Goal: Find specific page/section: Find specific page/section

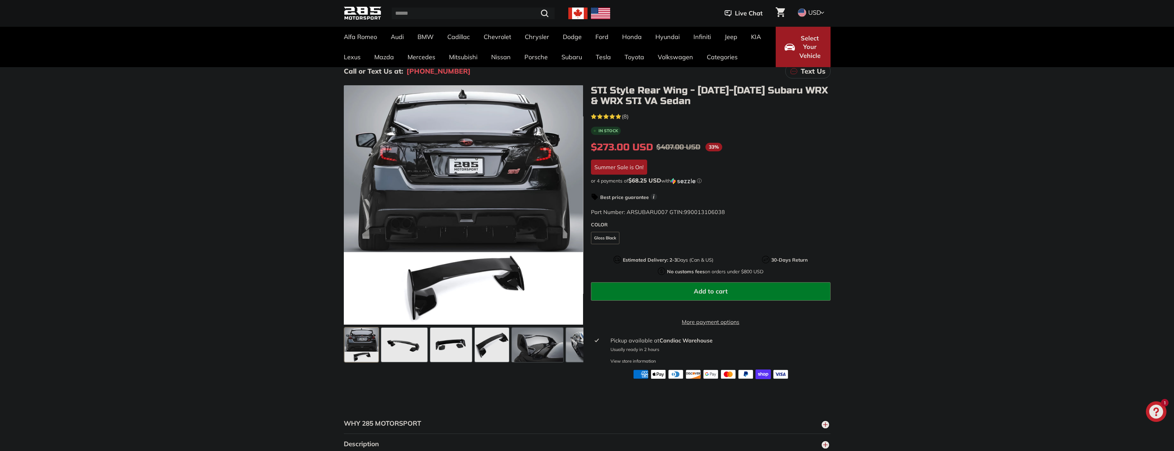
scroll to position [34, 0]
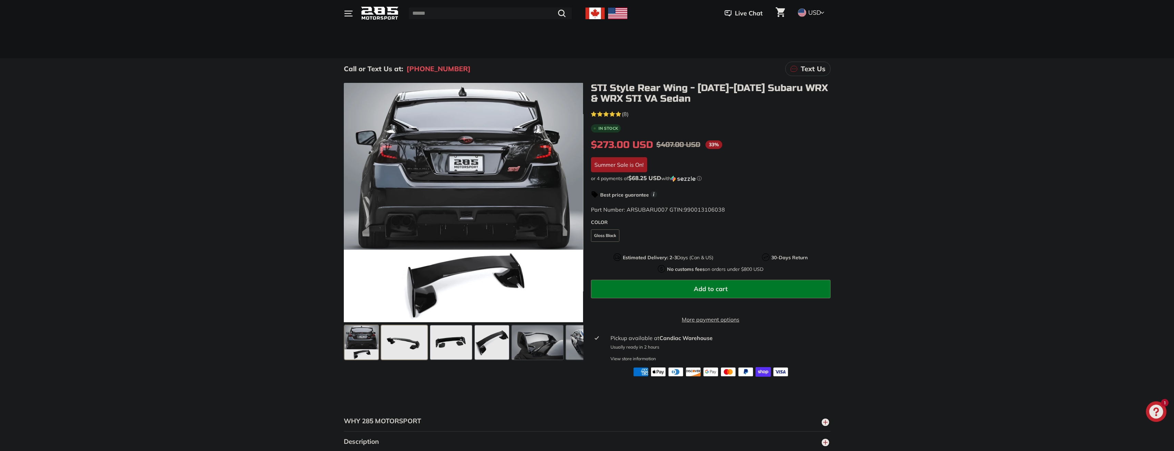
click at [386, 344] on span at bounding box center [404, 343] width 46 height 34
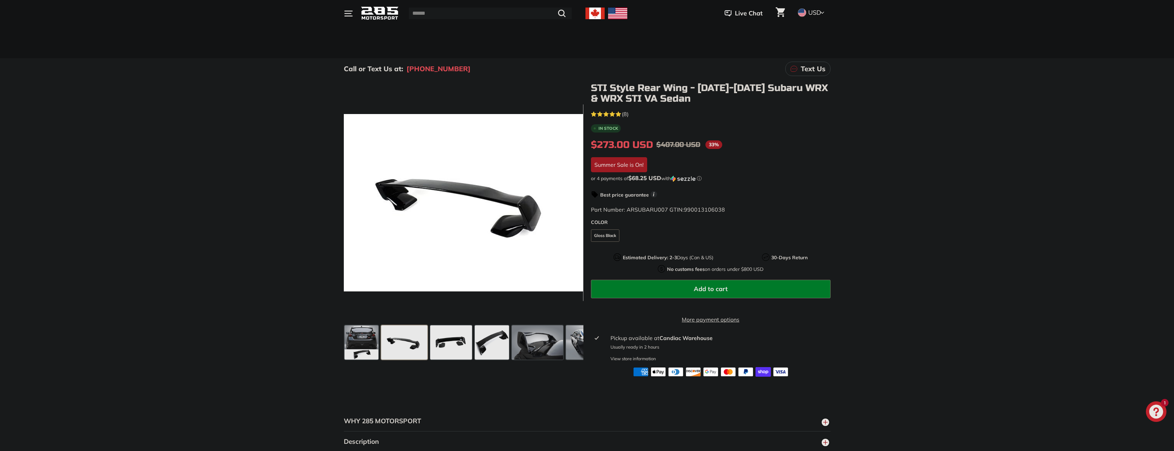
click at [424, 343] on span at bounding box center [404, 343] width 46 height 34
click at [446, 346] on span at bounding box center [451, 343] width 42 height 34
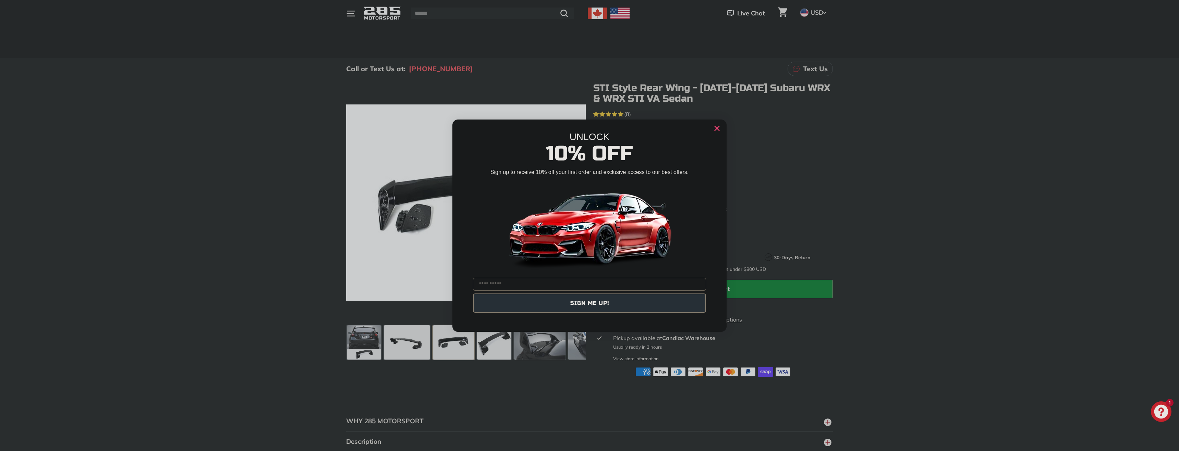
click at [714, 130] on circle "Close dialog" at bounding box center [717, 128] width 10 height 10
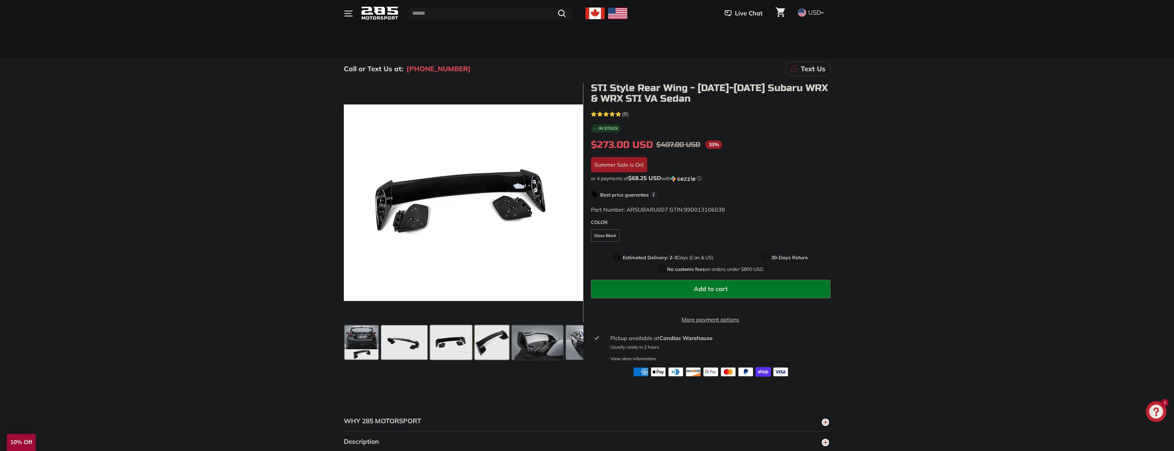
click at [485, 342] on span at bounding box center [492, 343] width 34 height 34
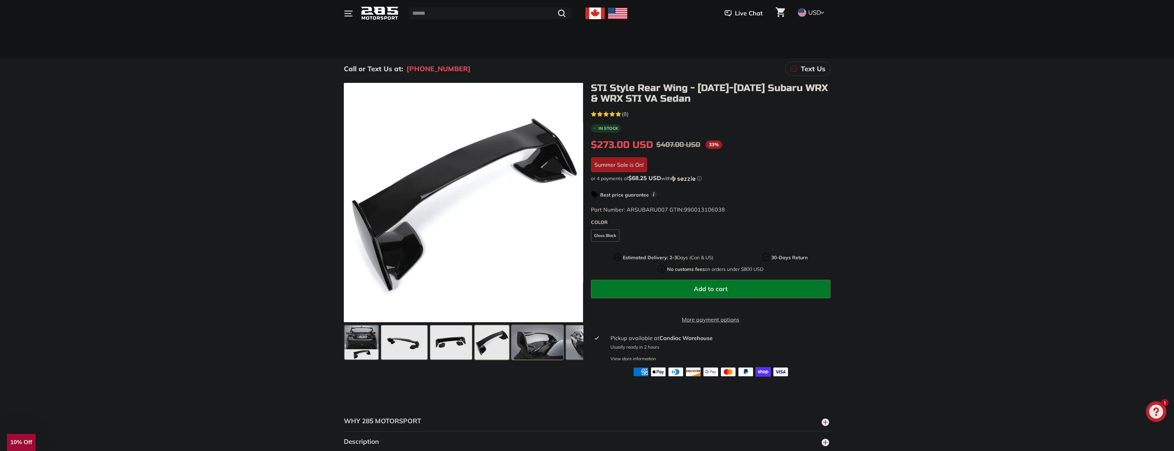
click at [532, 349] on span at bounding box center [537, 343] width 51 height 34
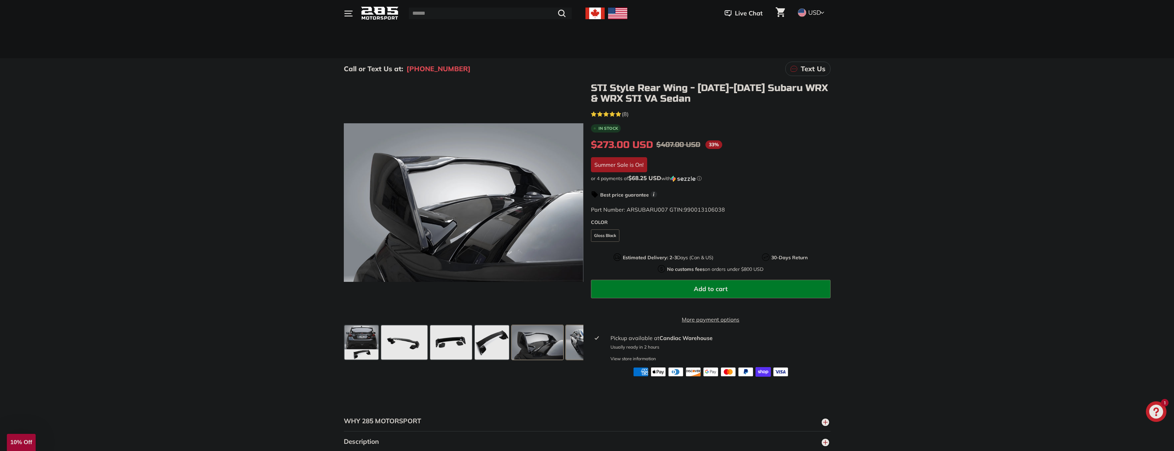
click at [580, 346] on span at bounding box center [591, 343] width 51 height 34
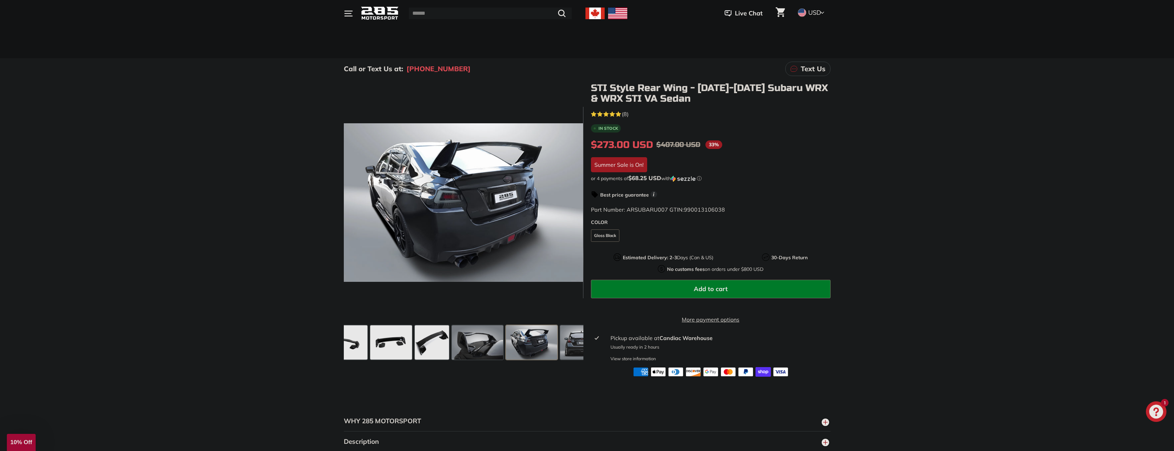
scroll to position [0, 118]
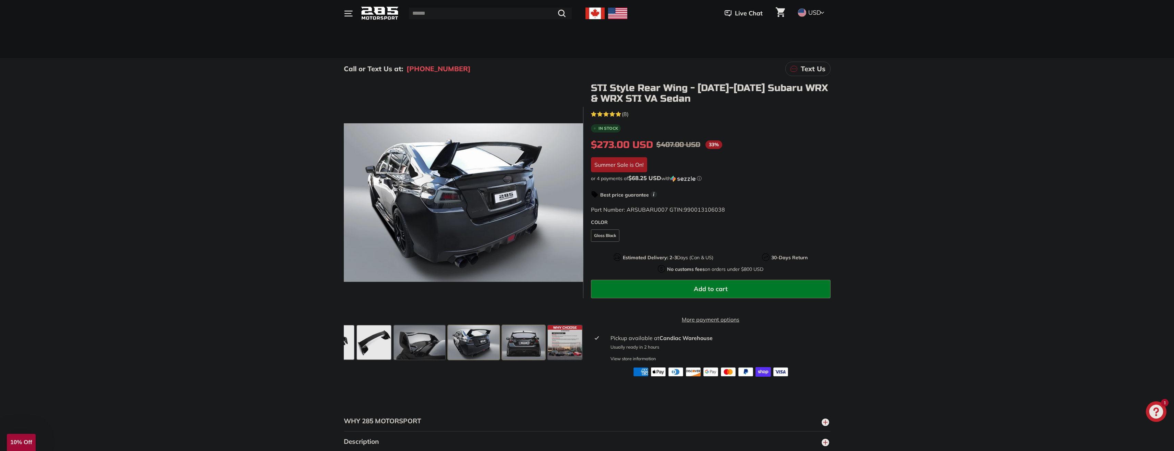
click at [517, 343] on span at bounding box center [523, 343] width 43 height 34
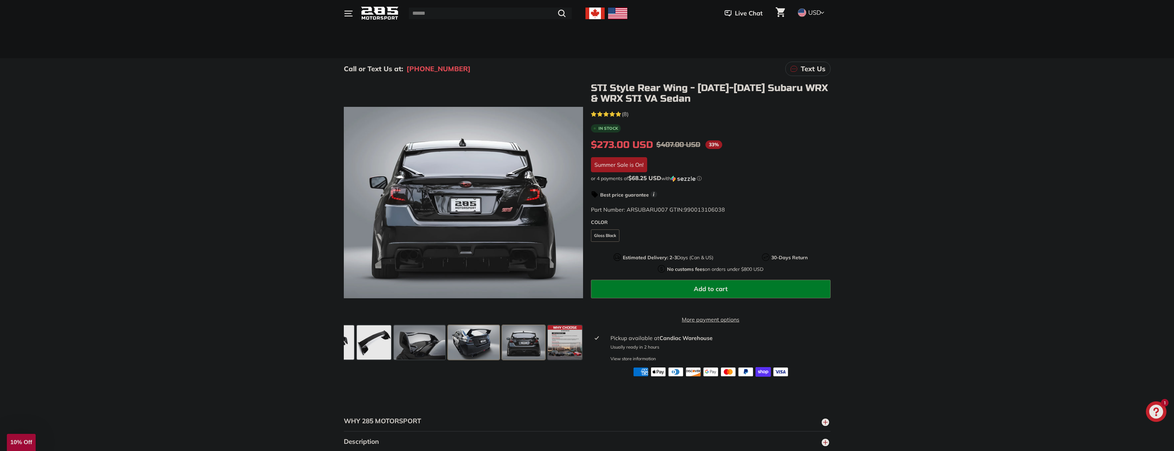
click at [462, 339] on span at bounding box center [473, 343] width 51 height 34
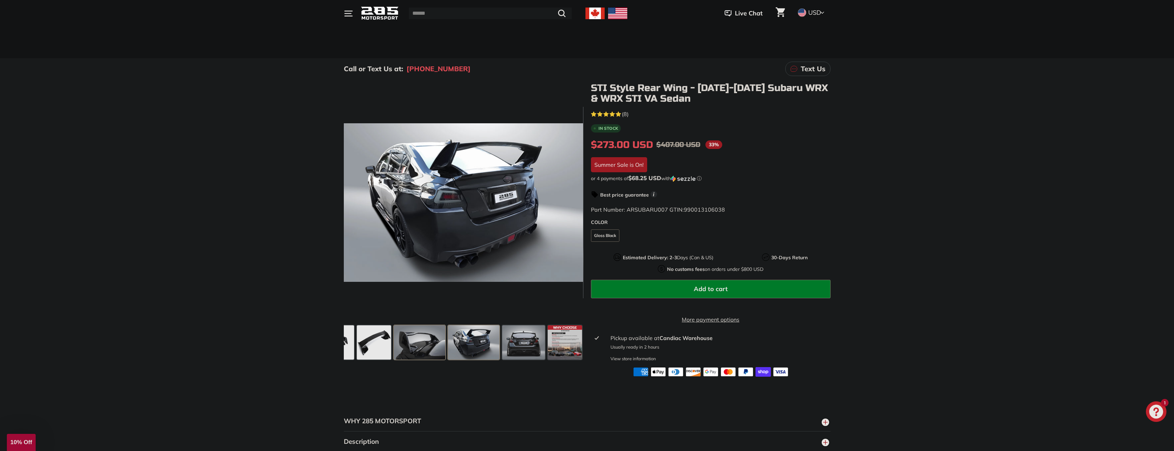
click at [427, 336] on span at bounding box center [419, 343] width 51 height 34
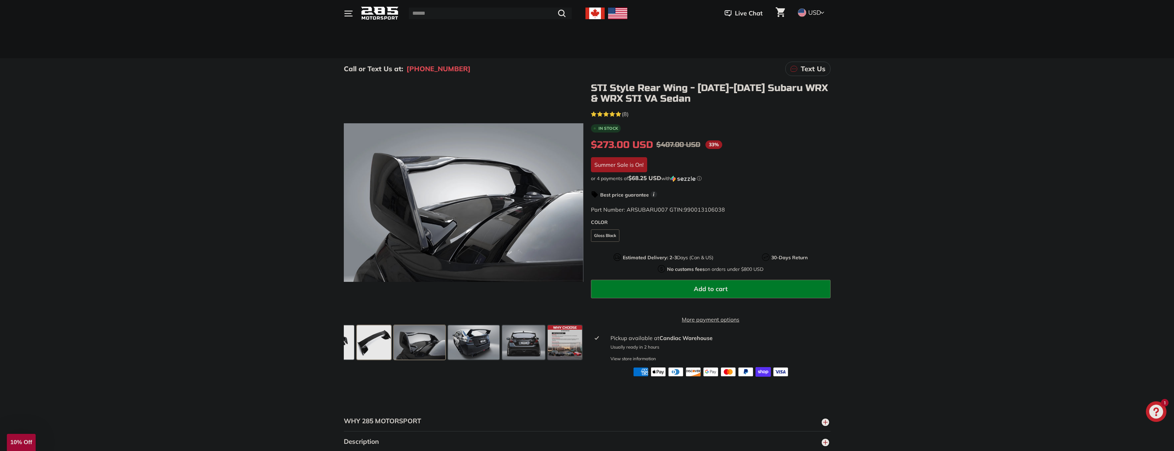
click at [381, 346] on span at bounding box center [374, 343] width 34 height 34
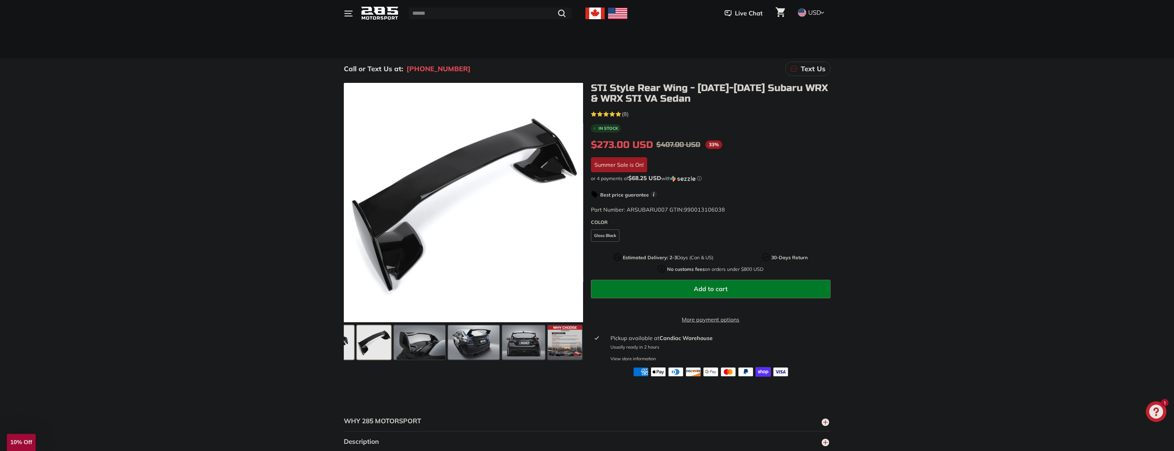
click at [352, 345] on span at bounding box center [333, 343] width 42 height 34
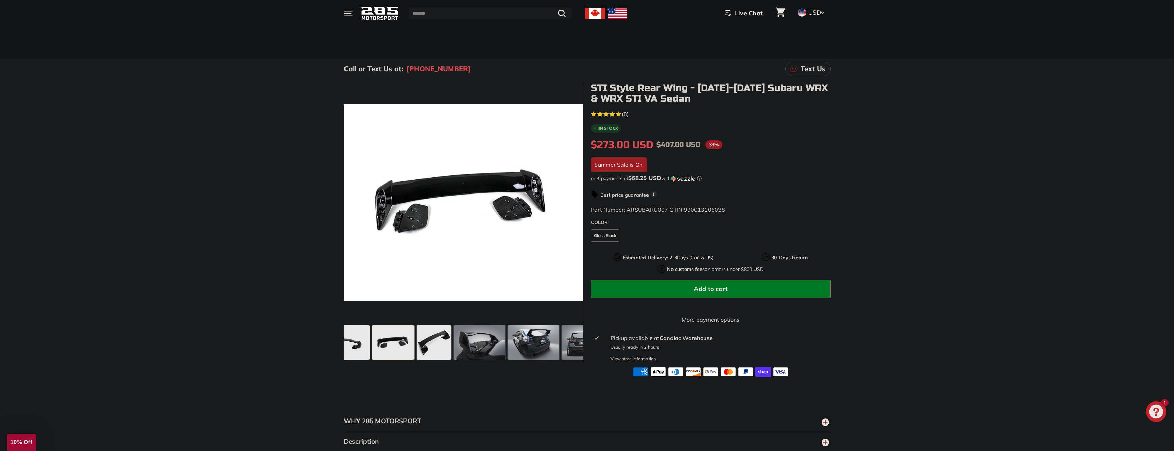
scroll to position [0, 0]
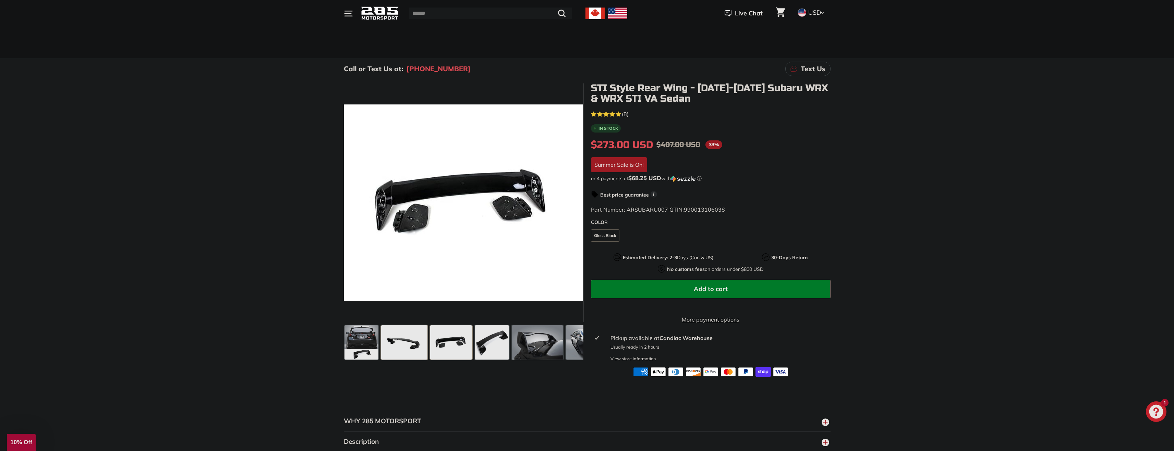
click at [380, 347] on div at bounding box center [404, 342] width 49 height 37
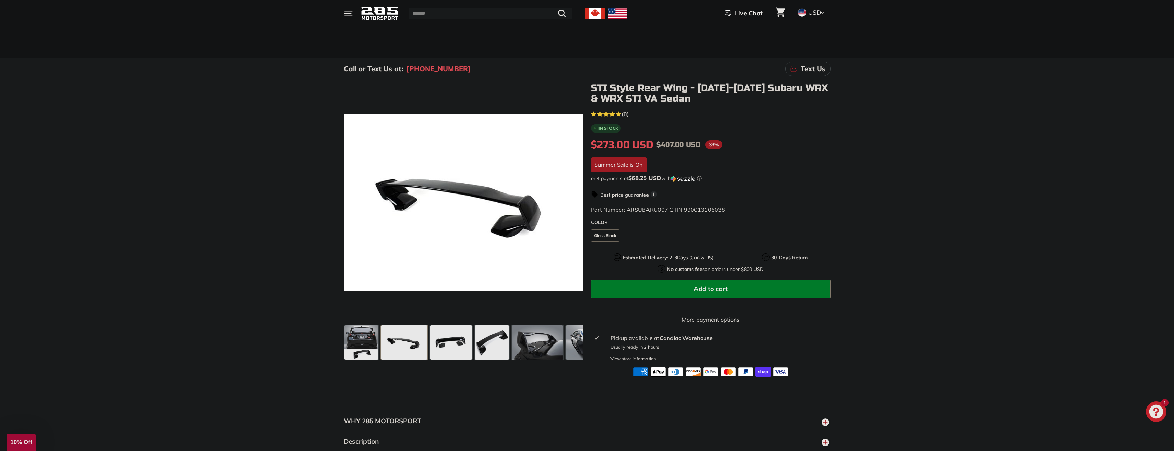
click at [257, 309] on div ".cls-1{fill:none;stroke:#000;stroke-miterlimit:10;stroke-width:2px} .cls-1{fill…" at bounding box center [587, 227] width 1174 height 297
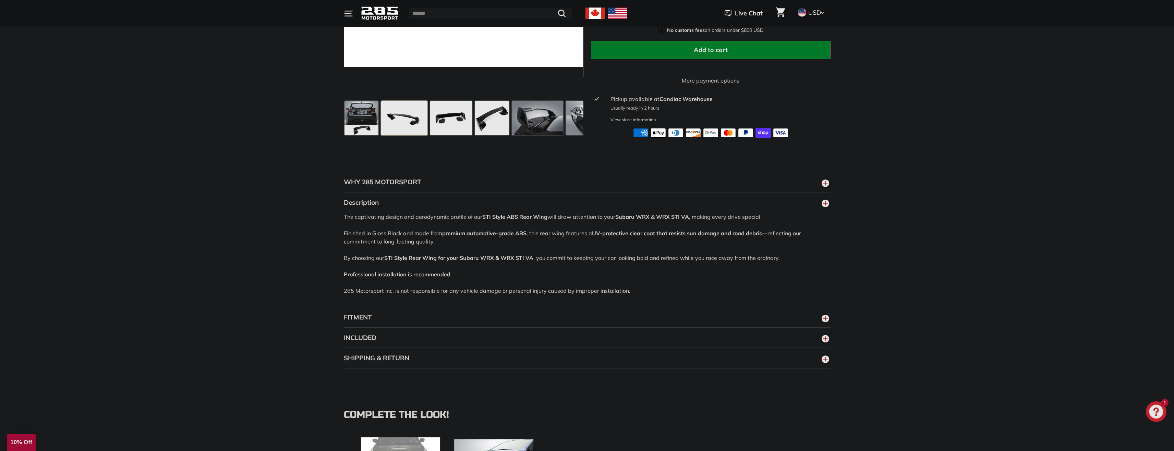
scroll to position [274, 0]
click at [362, 323] on button "FITMENT" at bounding box center [587, 317] width 487 height 21
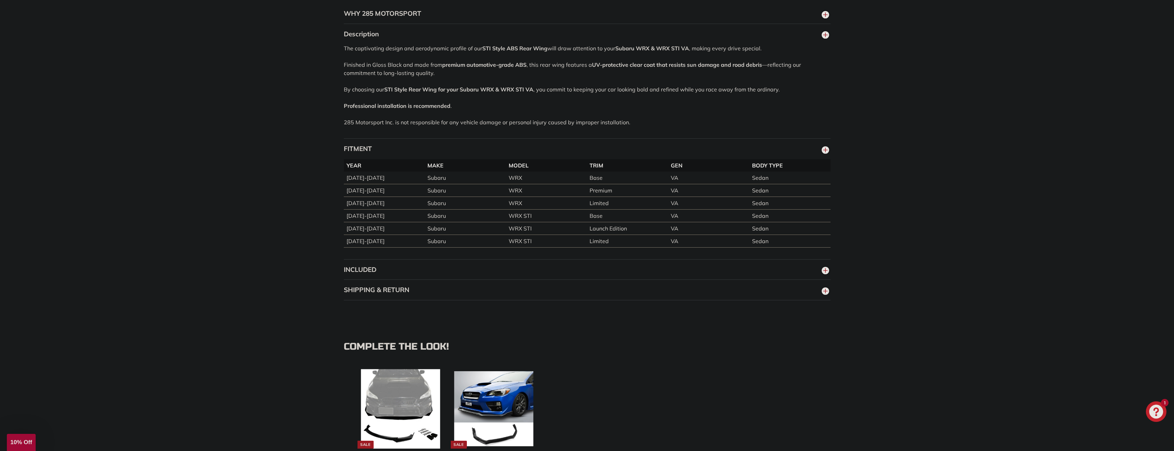
scroll to position [445, 0]
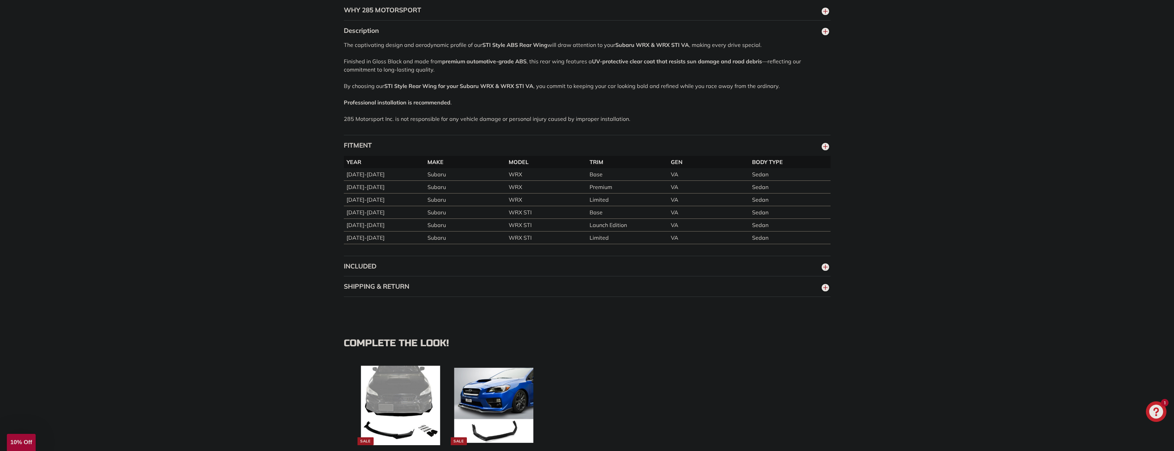
click at [393, 277] on button "INCLUDED" at bounding box center [587, 266] width 487 height 21
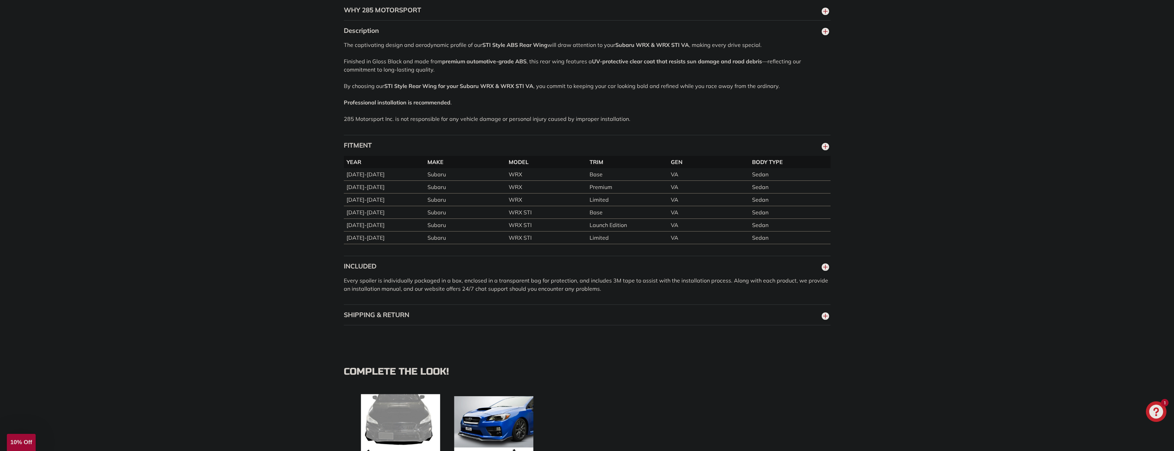
click at [470, 323] on button "SHIPPING & RETURN" at bounding box center [587, 315] width 487 height 21
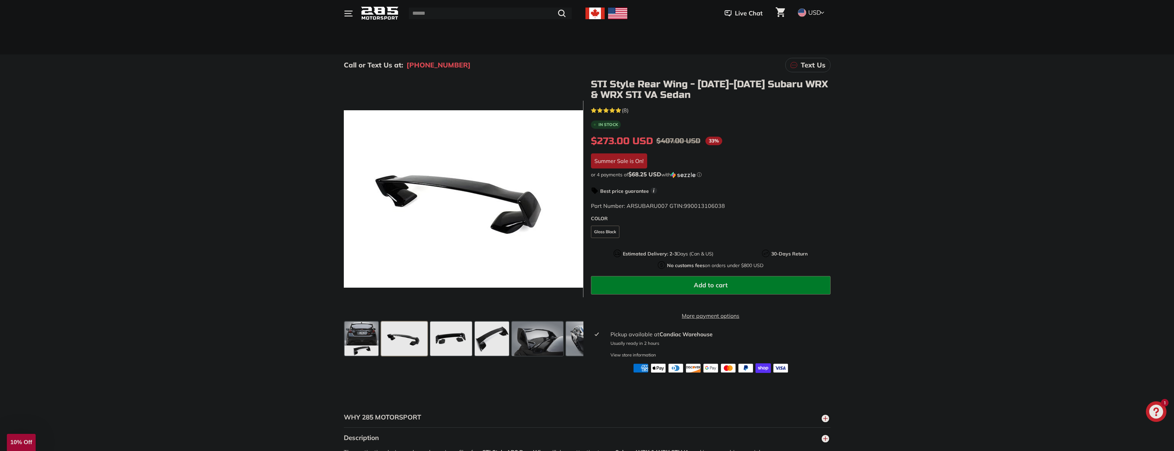
scroll to position [34, 0]
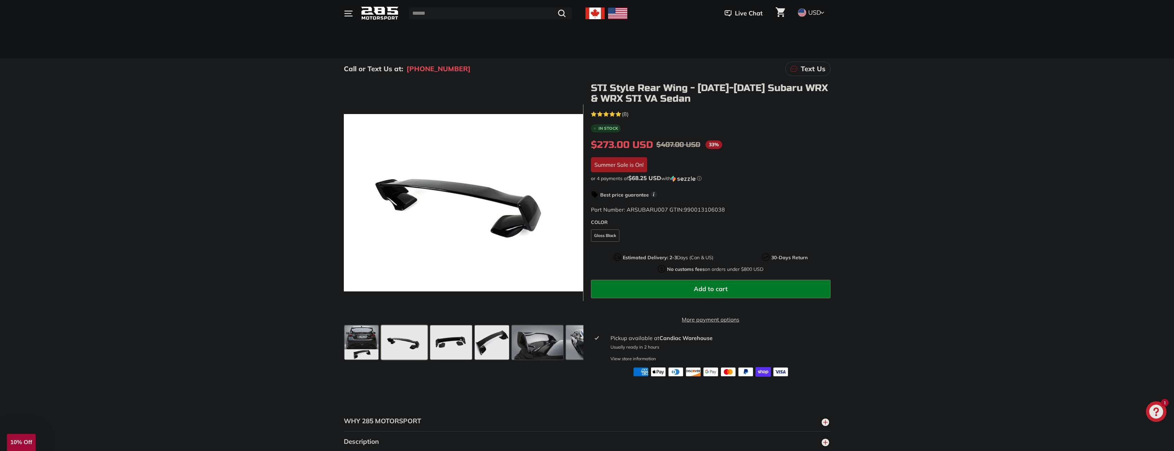
click at [380, 10] on img at bounding box center [380, 13] width 38 height 16
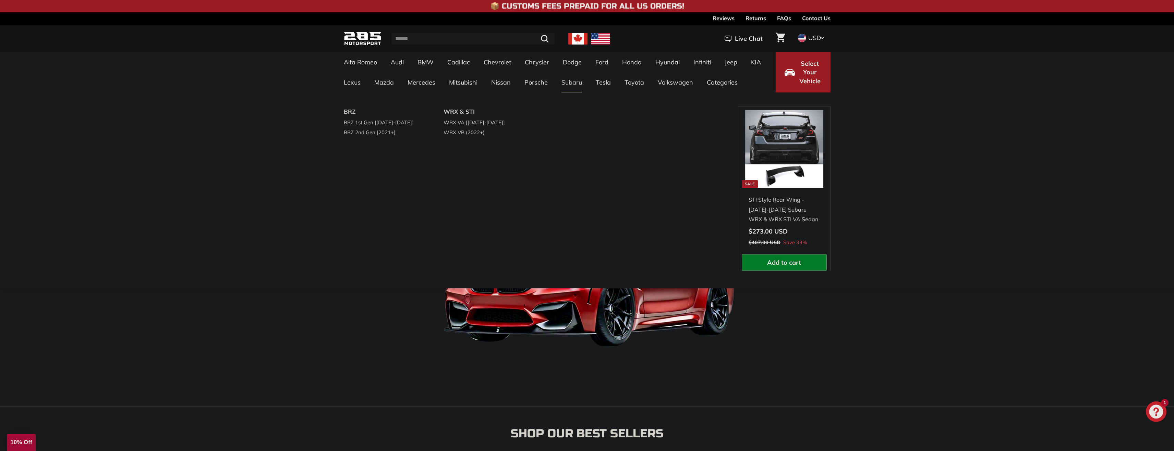
click at [567, 84] on link "Subaru" at bounding box center [571, 82] width 34 height 20
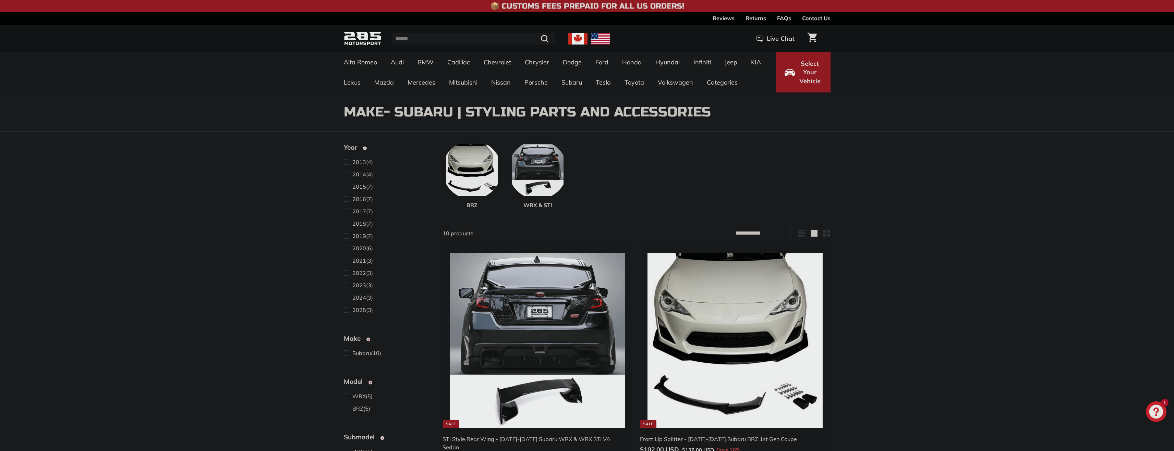
select select "**********"
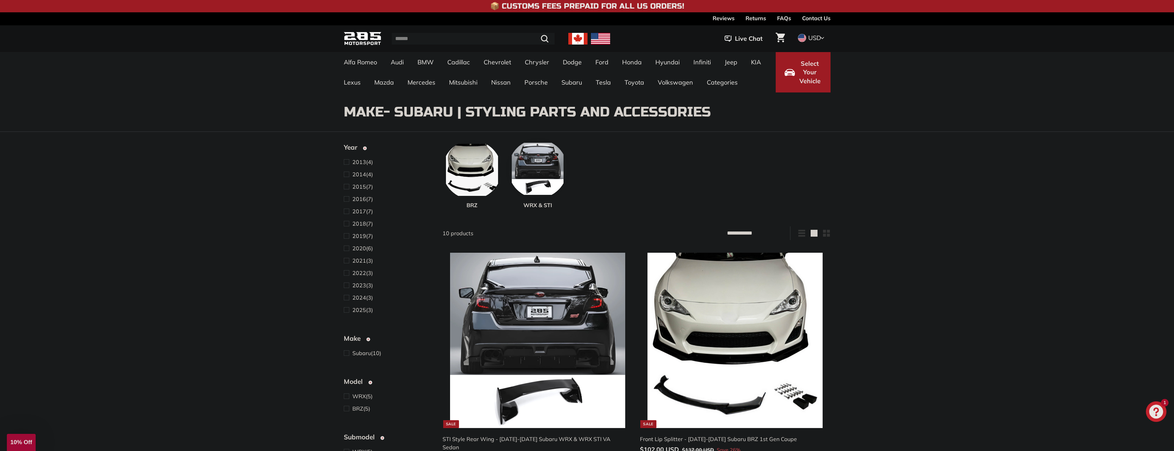
click at [552, 172] on img at bounding box center [537, 168] width 59 height 59
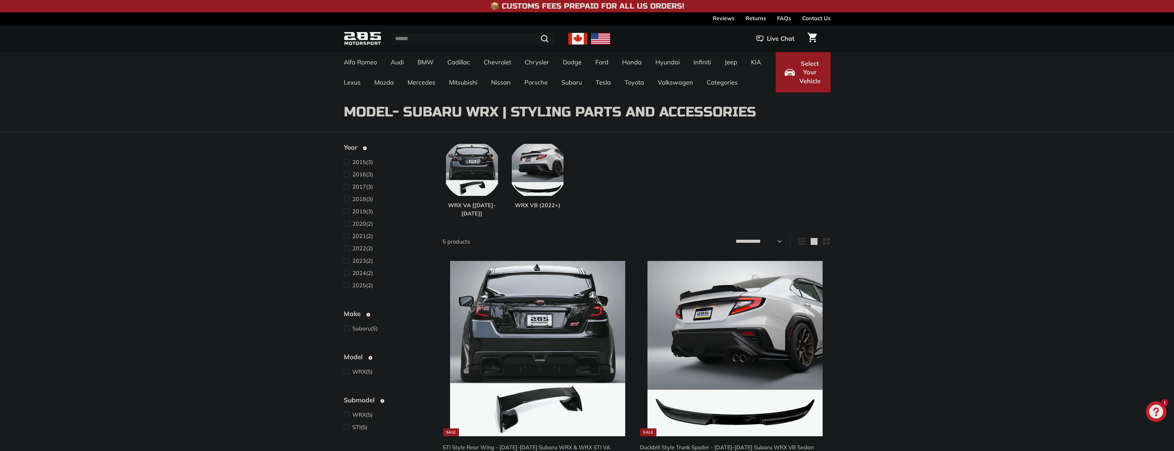
select select "**********"
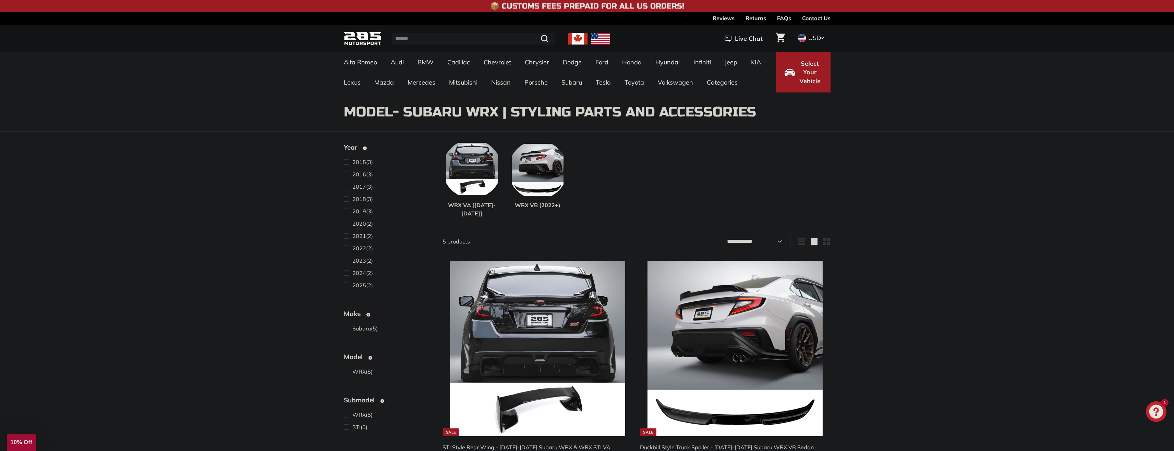
click at [467, 162] on img at bounding box center [471, 168] width 59 height 59
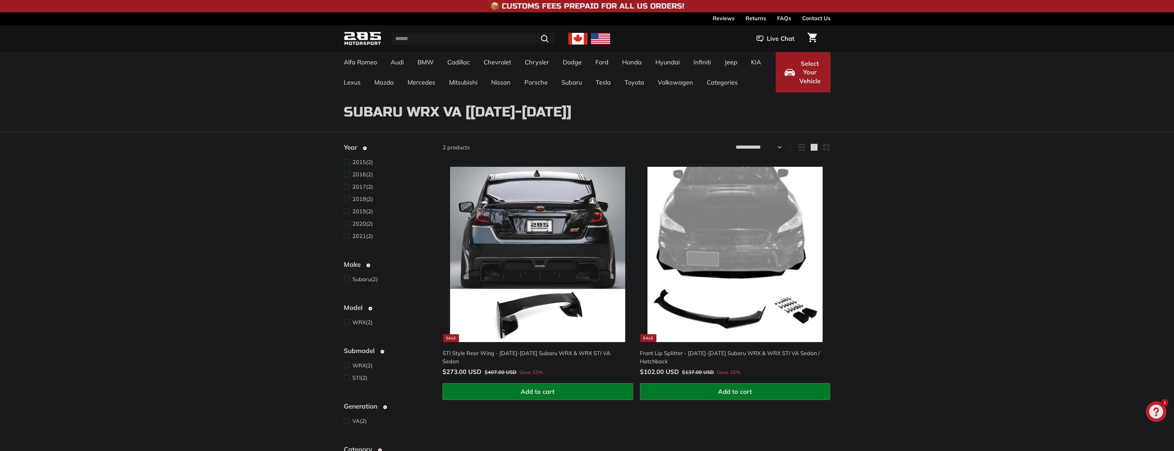
select select "**********"
click at [938, 275] on div "Sort Featured Best selling Alphabetically, A-Z Alphabetically, Z-A Price, low t…" at bounding box center [587, 343] width 1174 height 406
